Goal: Task Accomplishment & Management: Use online tool/utility

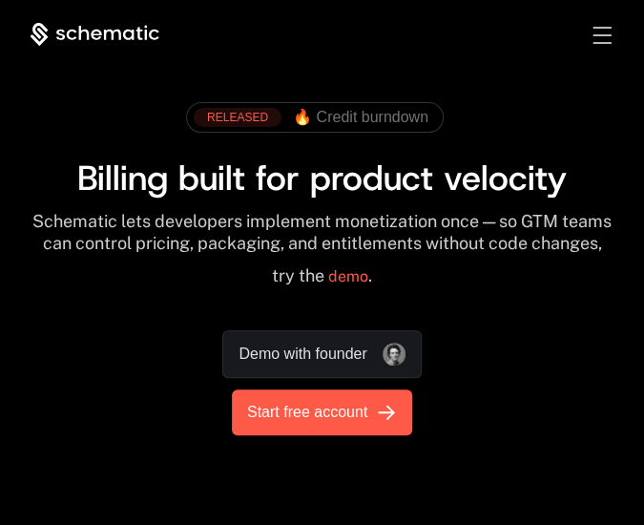
click at [350, 413] on span "Start free account" at bounding box center [307, 412] width 120 height 23
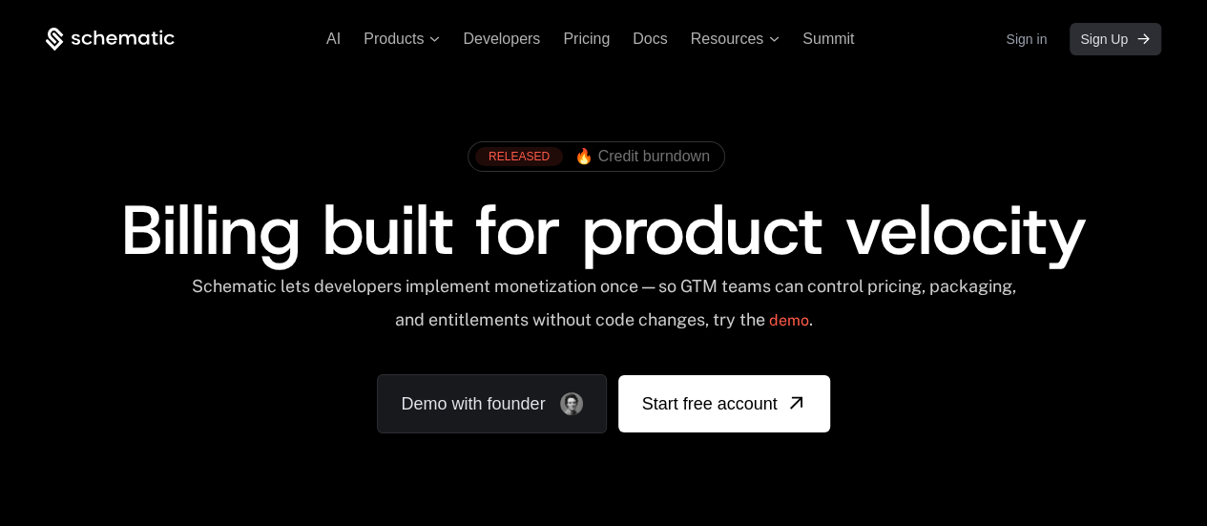
click at [643, 52] on link "Sign Up" at bounding box center [1115, 39] width 92 height 32
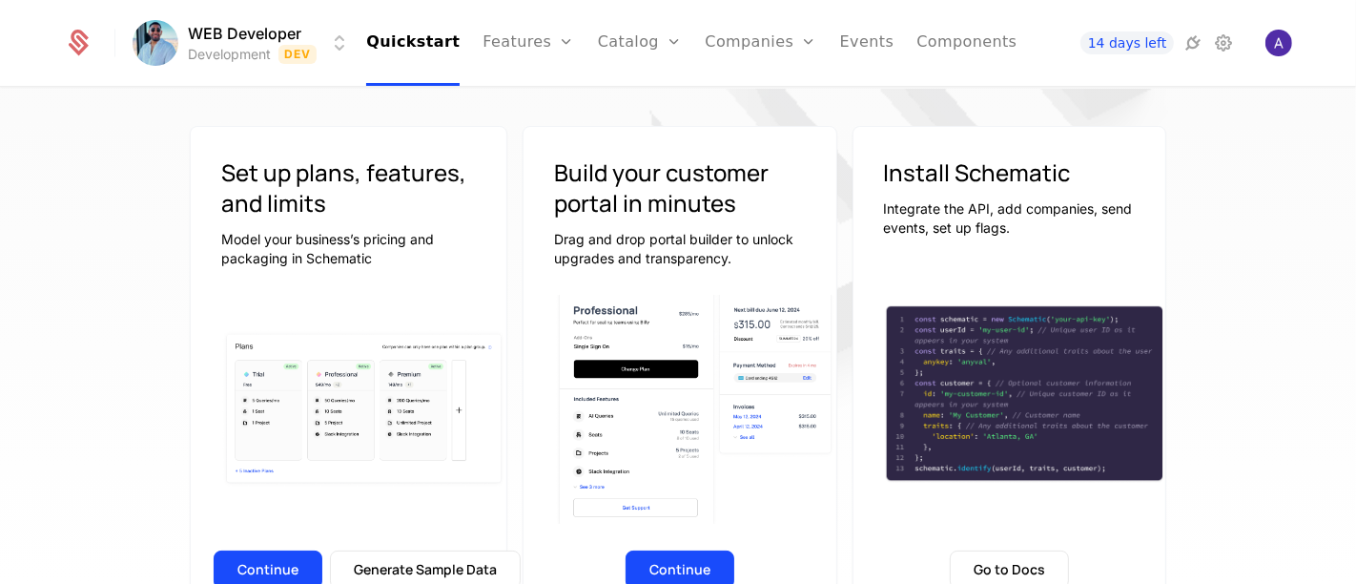
scroll to position [106, 0]
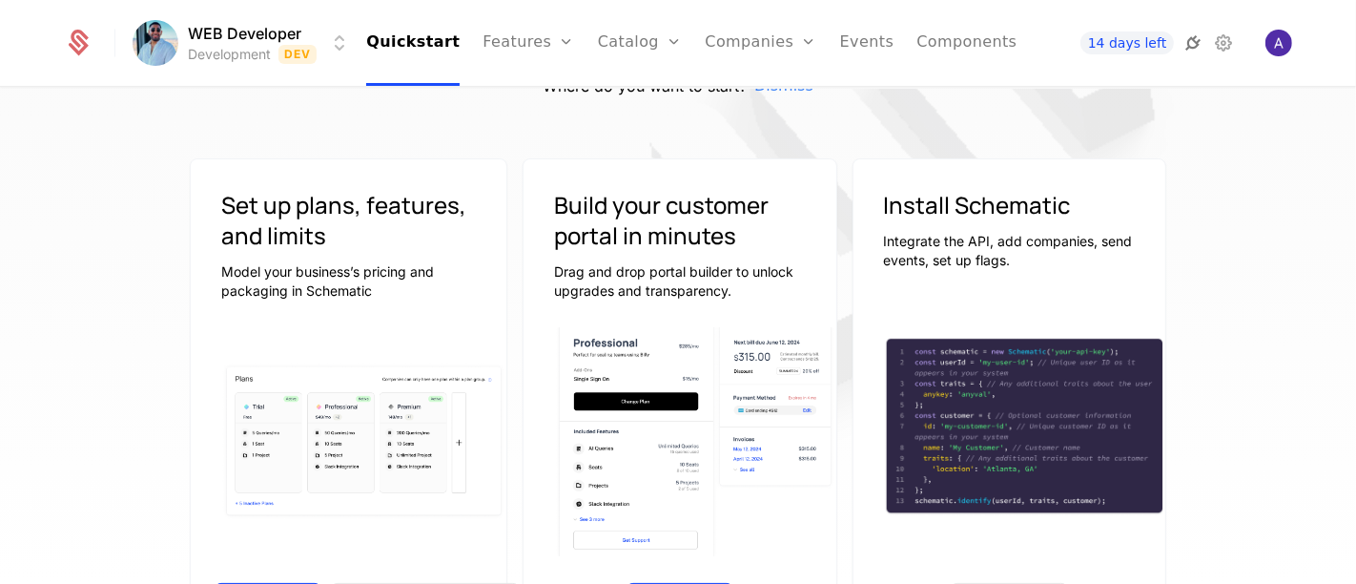
click at [1198, 48] on icon at bounding box center [1193, 42] width 23 height 23
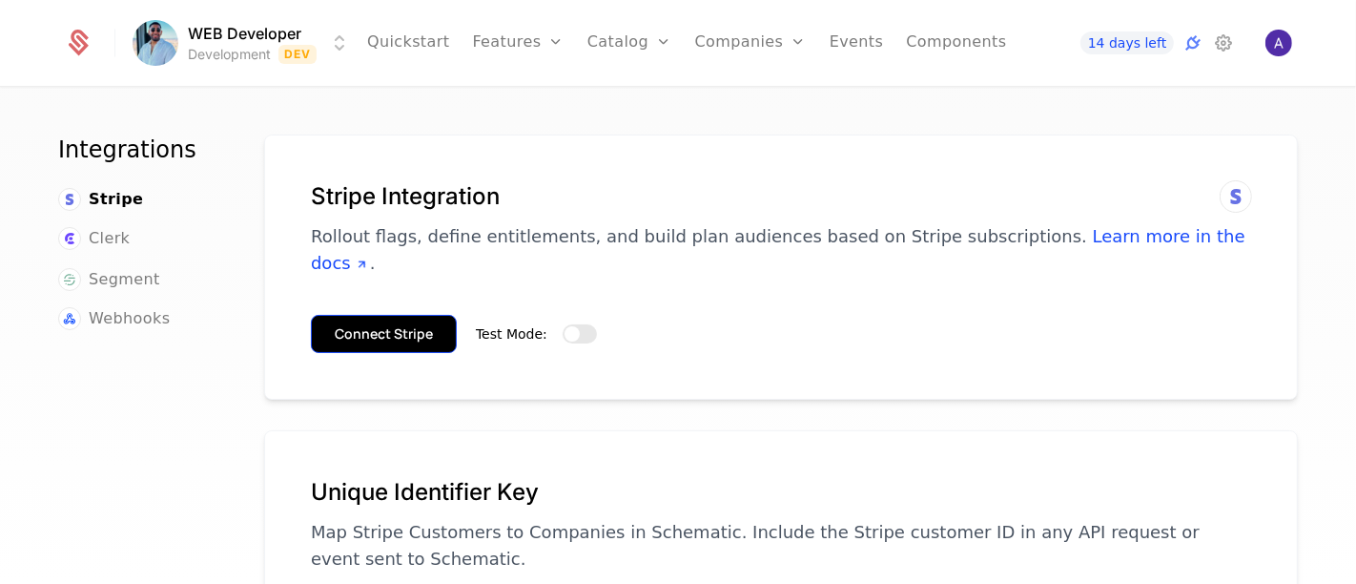
click at [345, 315] on button "Connect Stripe" at bounding box center [384, 334] width 146 height 38
